Goal: Check status: Check status

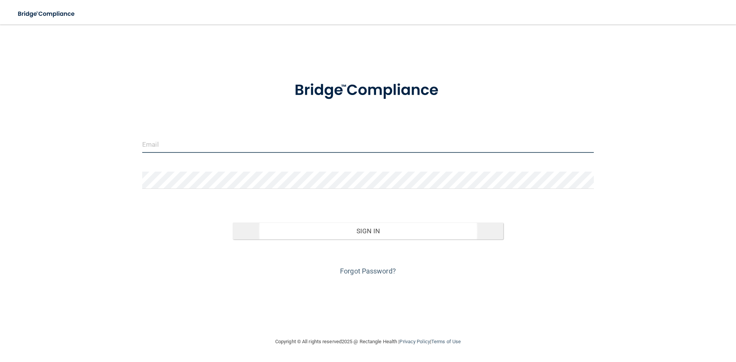
type input "[EMAIL_ADDRESS][DOMAIN_NAME]"
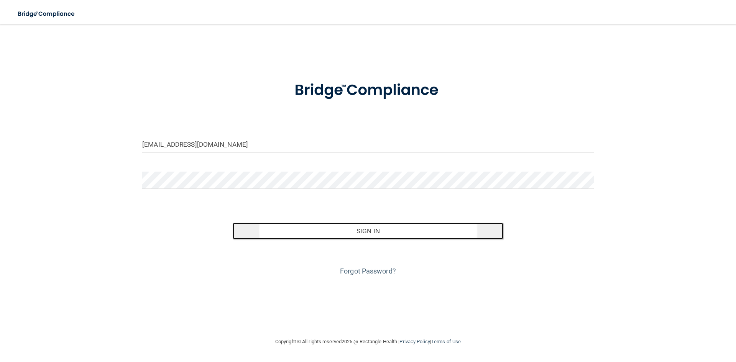
click at [363, 232] on button "Sign In" at bounding box center [368, 231] width 271 height 17
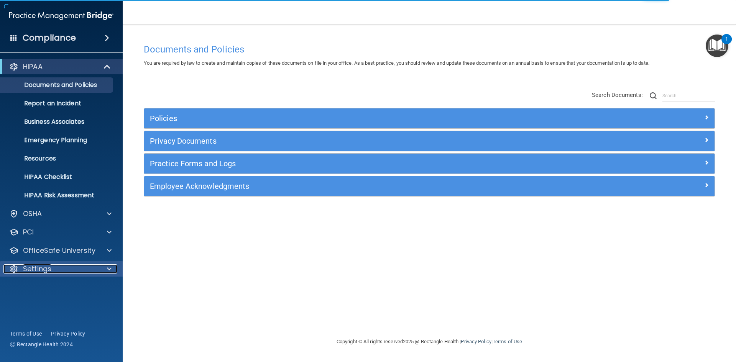
click at [78, 271] on div "Settings" at bounding box center [50, 269] width 95 height 9
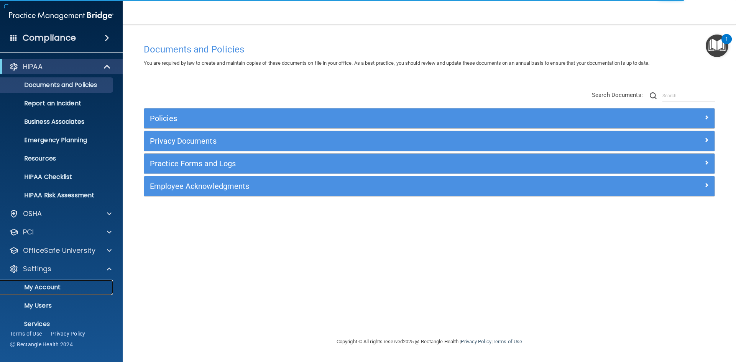
click at [72, 285] on p "My Account" at bounding box center [57, 288] width 105 height 8
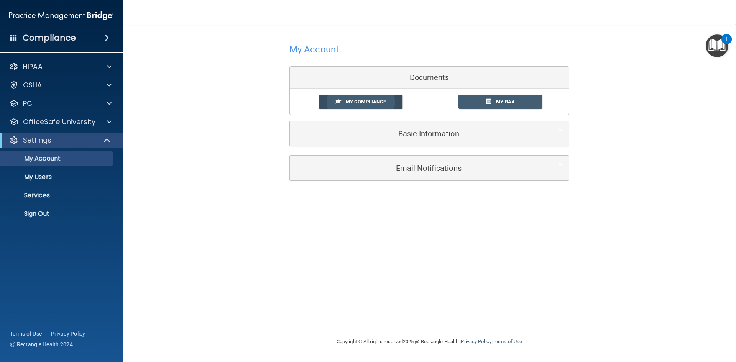
click at [381, 103] on span "My Compliance" at bounding box center [366, 102] width 40 height 6
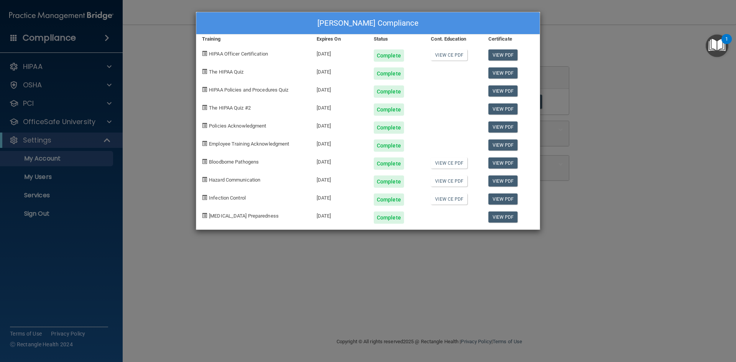
click at [652, 204] on div "[PERSON_NAME] Compliance Training Expires On Status Cont. Education Certificate…" at bounding box center [368, 181] width 736 height 362
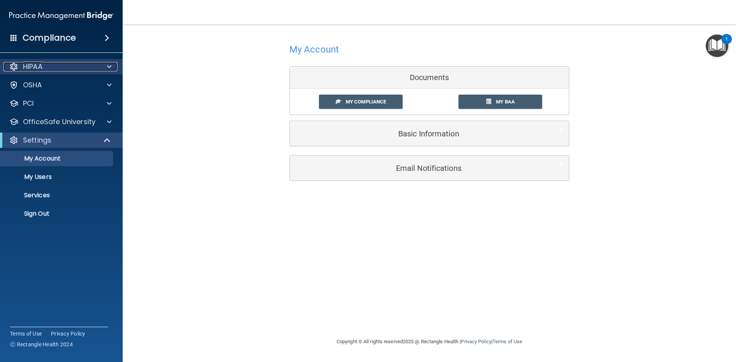
click at [48, 69] on div "HIPAA" at bounding box center [50, 66] width 95 height 9
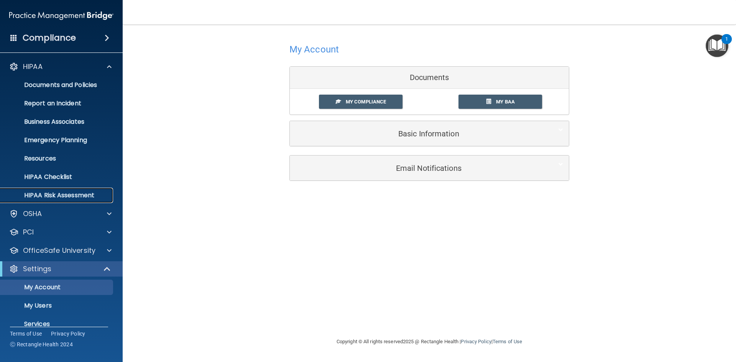
click at [59, 192] on p "HIPAA Risk Assessment" at bounding box center [57, 196] width 105 height 8
